Goal: Information Seeking & Learning: Learn about a topic

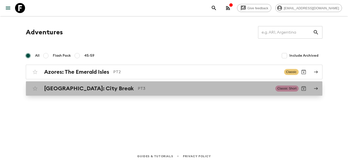
click at [161, 91] on p "PT3" at bounding box center [205, 88] width 134 height 6
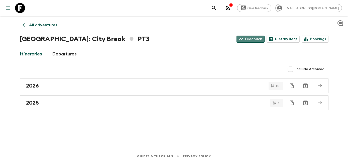
click at [254, 38] on link "Feedback" at bounding box center [251, 39] width 28 height 7
drag, startPoint x: 256, startPoint y: 33, endPoint x: 250, endPoint y: 35, distance: 6.5
click at [250, 35] on div "All adventures [GEOGRAPHIC_DATA]: City Break PT3 Feedback Dietary Reqs Bookings…" at bounding box center [174, 75] width 321 height 119
click at [250, 35] on div "[GEOGRAPHIC_DATA]: City Break PT3 Feedback Dietary Reqs Bookings" at bounding box center [174, 39] width 309 height 10
click at [246, 38] on link "Feedback" at bounding box center [251, 39] width 28 height 7
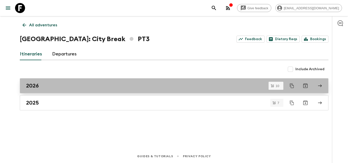
click at [153, 87] on div "2026" at bounding box center [169, 85] width 287 height 7
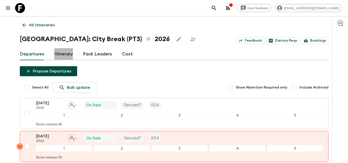
click at [61, 54] on link "Itinerary" at bounding box center [63, 54] width 19 height 12
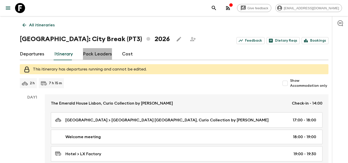
click at [98, 56] on link "Pack Leaders" at bounding box center [97, 54] width 29 height 12
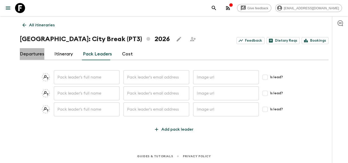
click at [36, 56] on link "Departures" at bounding box center [32, 54] width 25 height 12
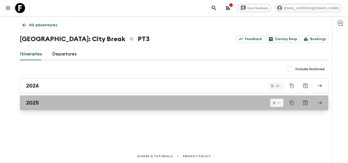
click at [71, 102] on div "2025" at bounding box center [169, 103] width 287 height 7
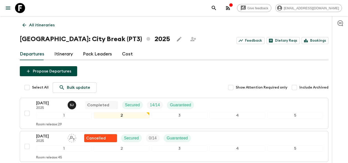
click at [233, 9] on button "button" at bounding box center [228, 8] width 10 height 10
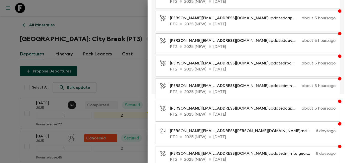
scroll to position [108, 0]
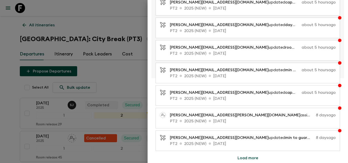
click at [130, 84] on div at bounding box center [174, 81] width 348 height 163
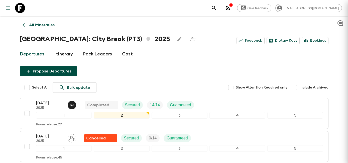
scroll to position [0, 0]
